Goal: Task Accomplishment & Management: Manage account settings

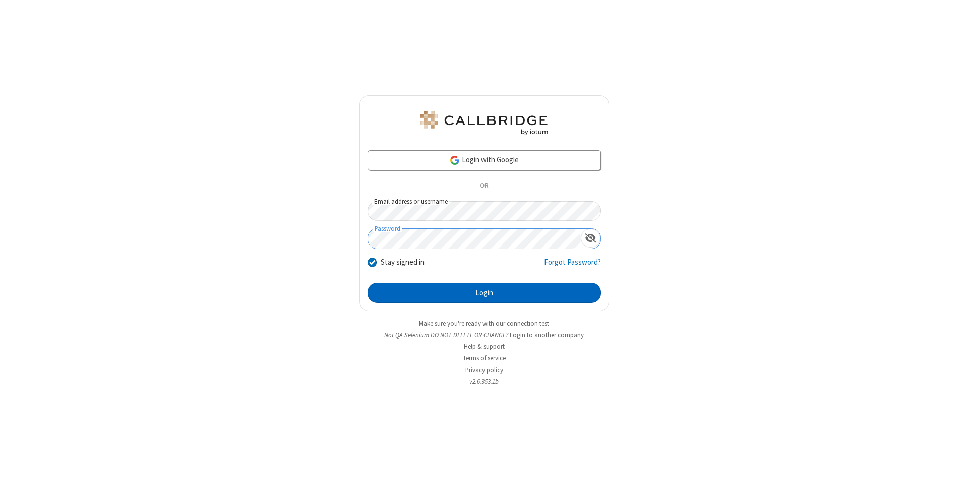
click at [484, 293] on button "Login" at bounding box center [485, 293] width 234 height 20
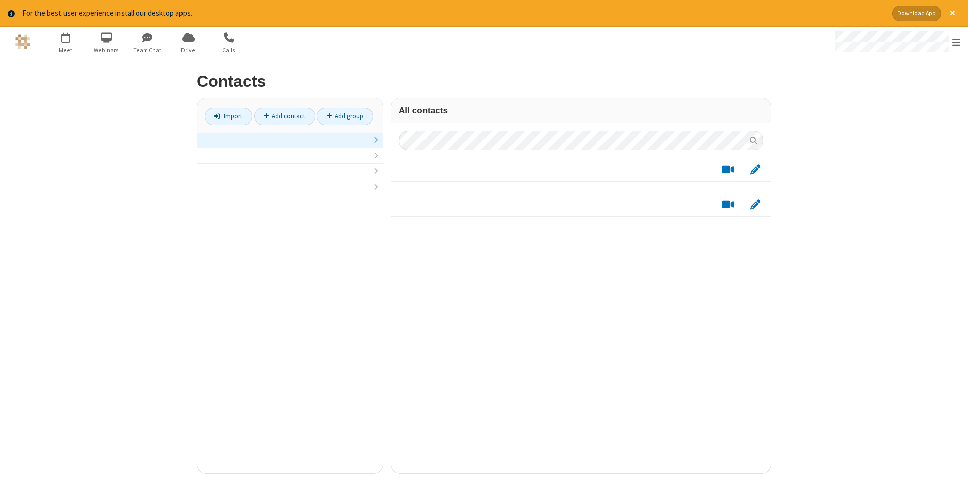
click at [290, 146] on link at bounding box center [290, 141] width 186 height 16
click at [284, 116] on link "Add contact" at bounding box center [284, 116] width 61 height 17
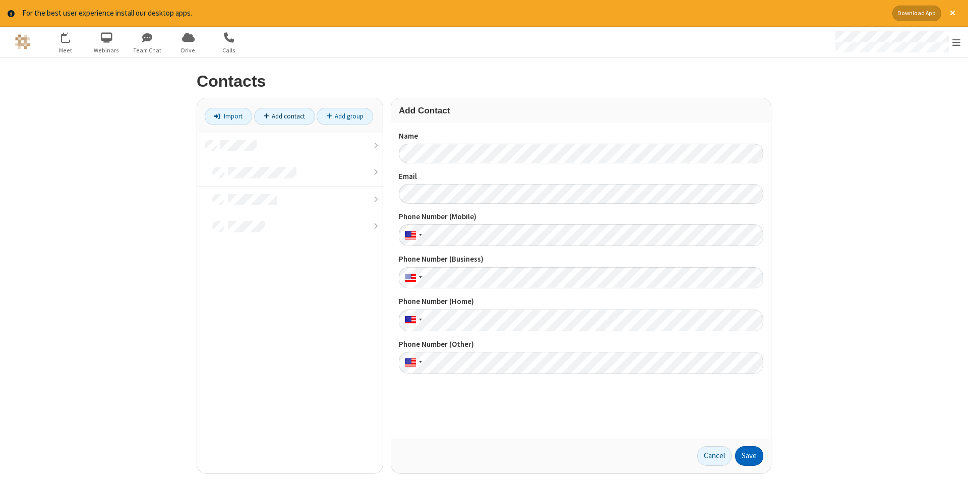
click at [749, 456] on button "Save" at bounding box center [749, 456] width 28 height 20
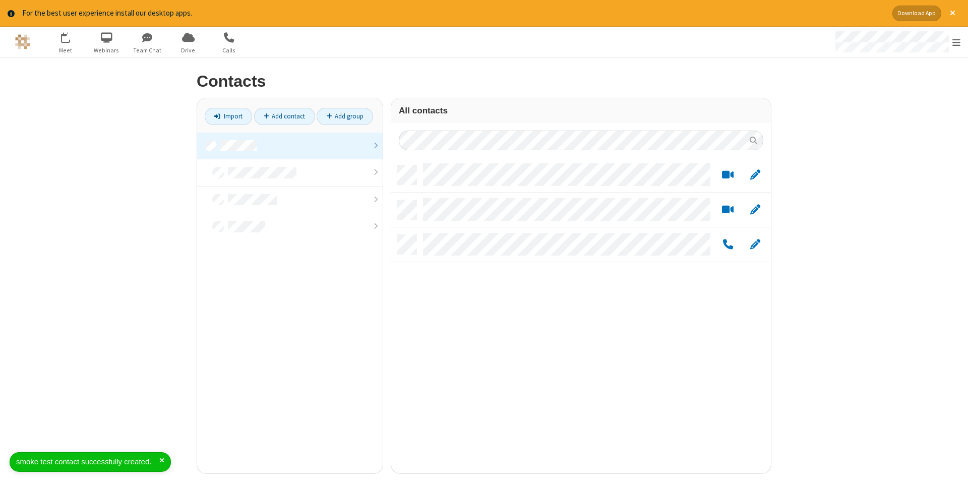
scroll to position [316, 380]
click at [284, 116] on link "Add contact" at bounding box center [284, 116] width 61 height 17
